Goal: Information Seeking & Learning: Learn about a topic

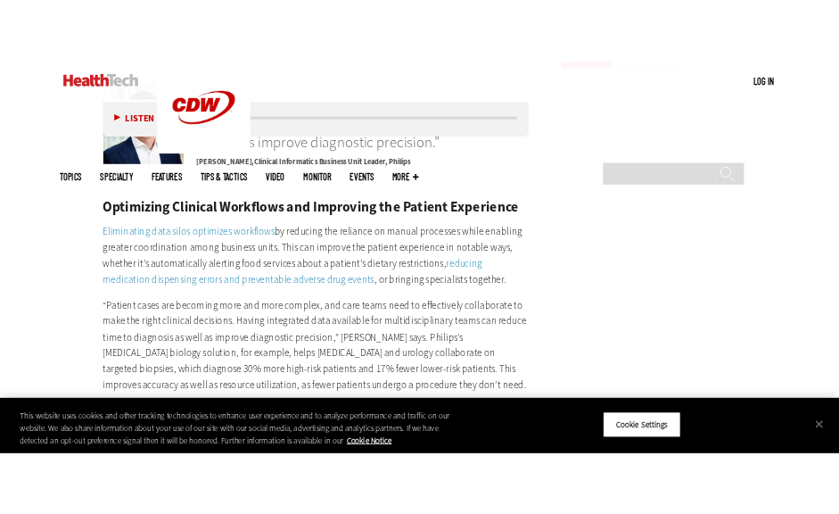
scroll to position [2811, 0]
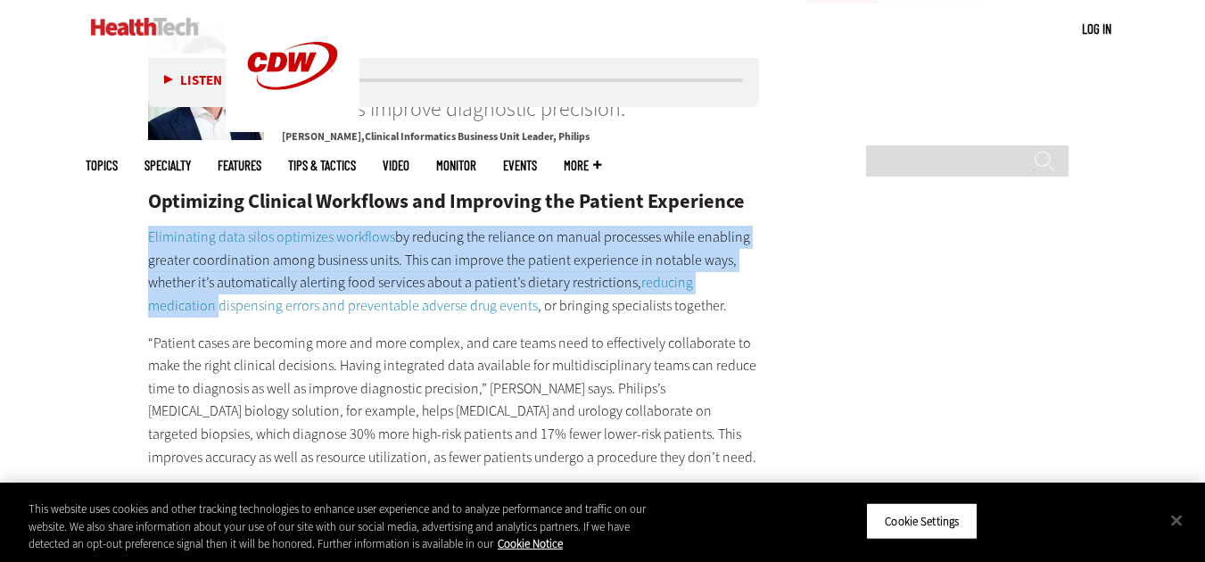
drag, startPoint x: 138, startPoint y: 188, endPoint x: 107, endPoint y: 263, distance: 81.2
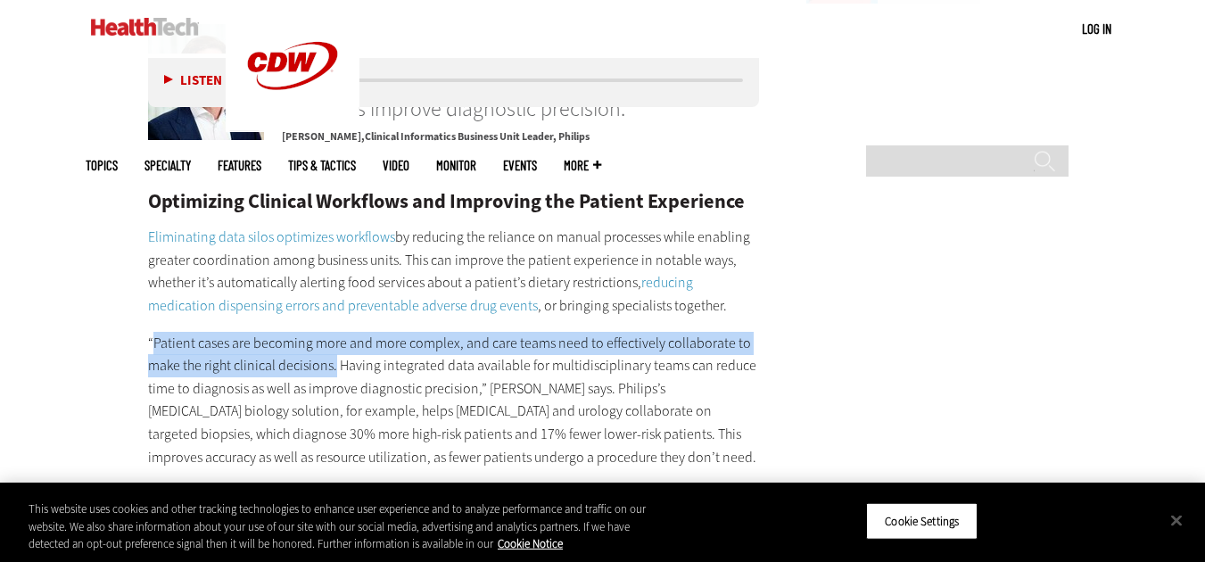
drag, startPoint x: 153, startPoint y: 293, endPoint x: 334, endPoint y: 322, distance: 184.2
click at [334, 332] on p "“Patient cases are becoming more and more complex, and care teams need to effec…" at bounding box center [454, 400] width 612 height 137
copy p "Patient cases are becoming more and more complex, and care teams need to effect…"
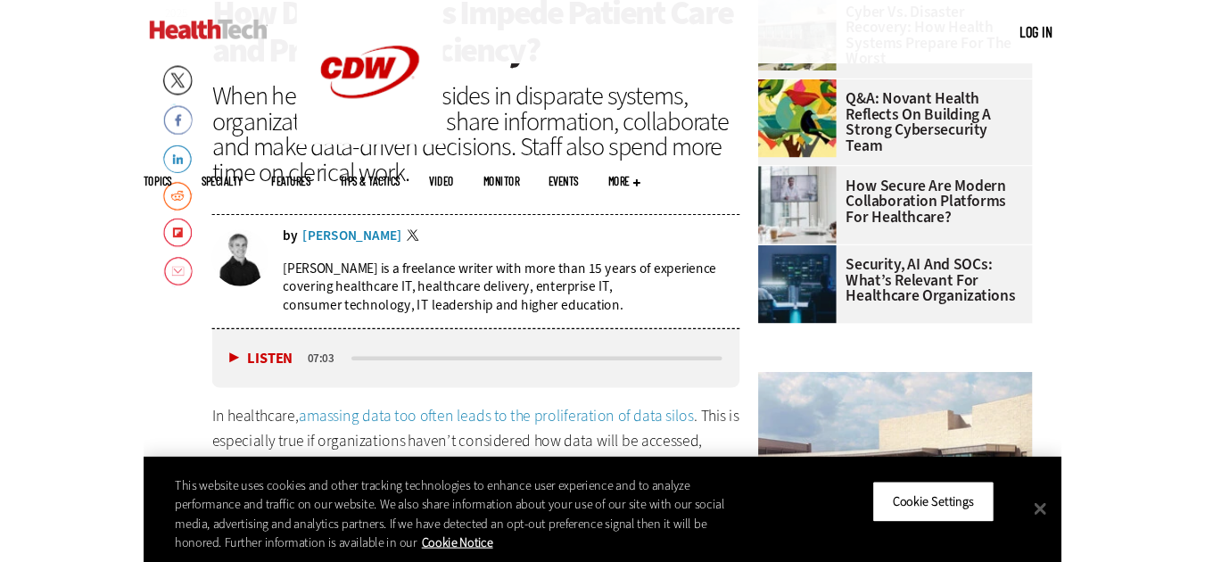
scroll to position [446, 0]
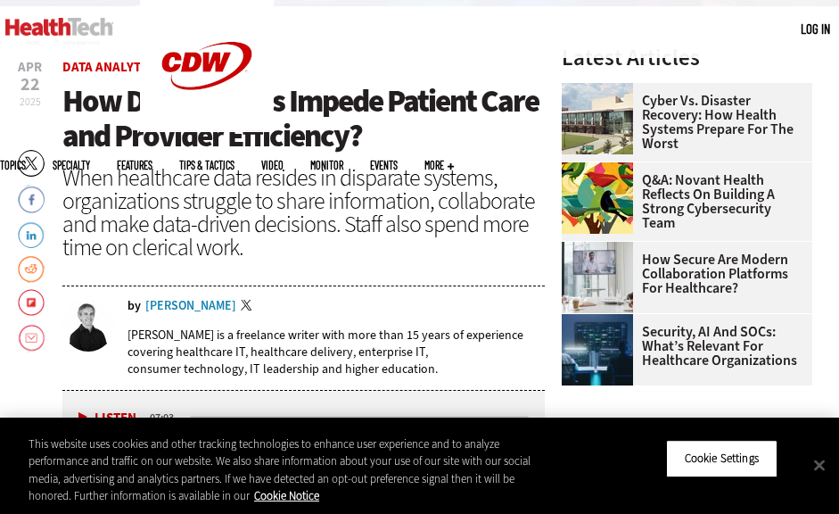
click at [493, 185] on div "When healthcare data resides in disparate systems, organizations struggle to sh…" at bounding box center [303, 212] width 483 height 93
click at [395, 66] on span "Data Analytics" at bounding box center [303, 67] width 483 height 13
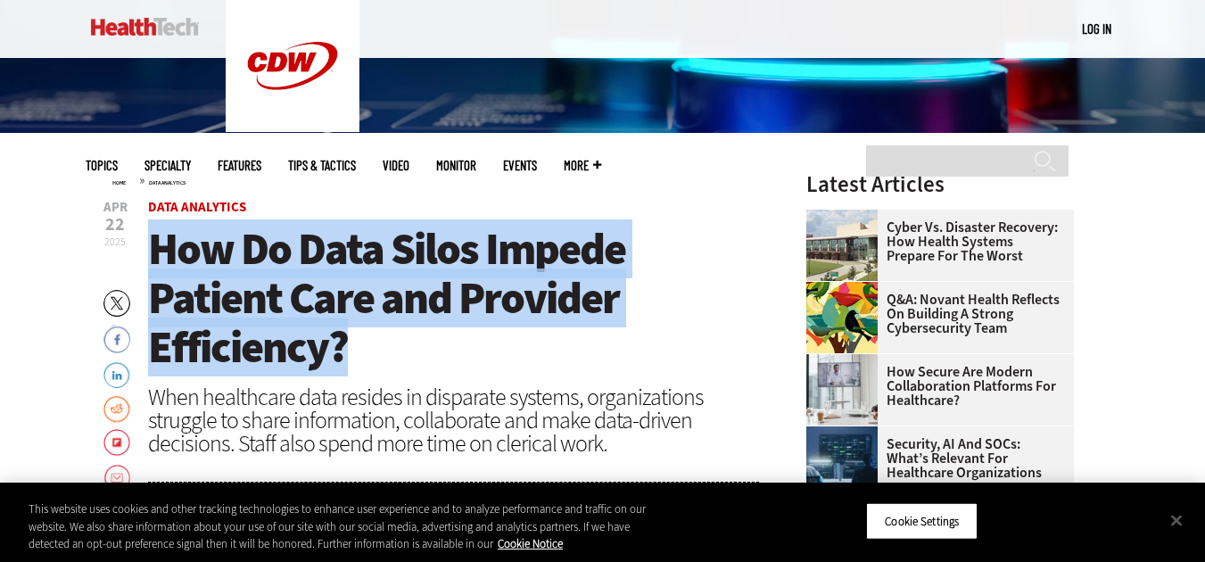
drag, startPoint x: 153, startPoint y: 247, endPoint x: 362, endPoint y: 338, distance: 228.5
click at [362, 338] on h1 "How Do Data Silos Impede Patient Care and Provider Efficiency?" at bounding box center [454, 298] width 612 height 147
copy span "How Do Data Silos Impede Patient Care and Provider Efficiency?"
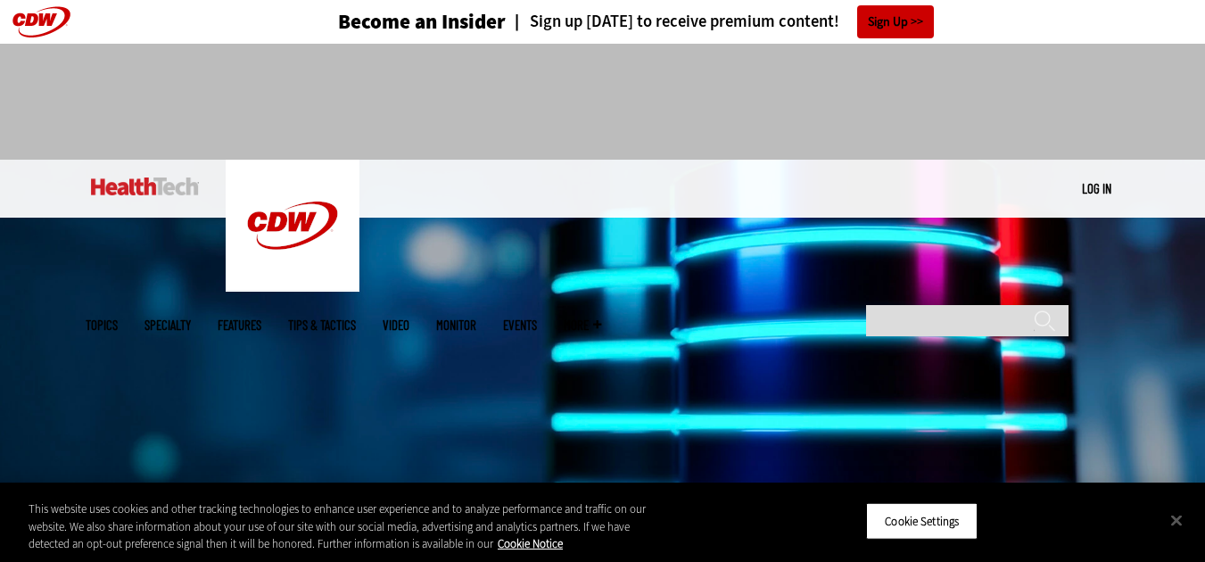
scroll to position [0, 0]
